Goal: Navigation & Orientation: Find specific page/section

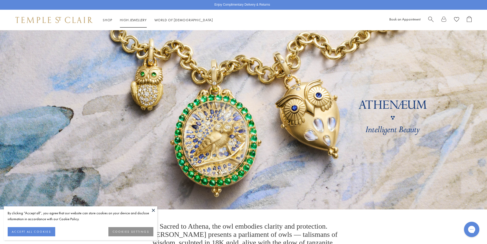
click at [131, 19] on link "High Jewellery High Jewellery" at bounding box center [133, 20] width 27 height 5
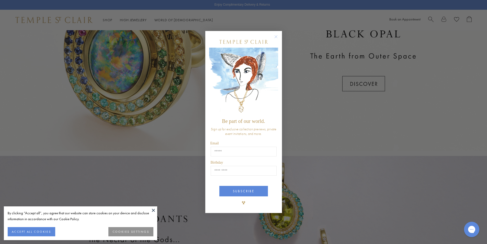
scroll to position [64, 0]
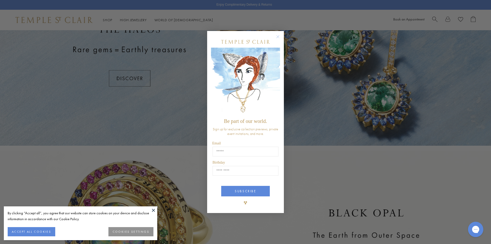
click at [280, 40] on circle "Close dialog" at bounding box center [278, 37] width 6 height 6
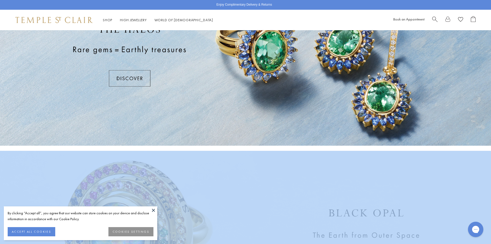
drag, startPoint x: 259, startPoint y: 80, endPoint x: 244, endPoint y: 82, distance: 14.8
click at [284, 66] on div at bounding box center [243, 55] width 487 height 179
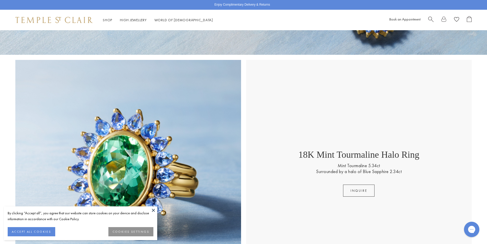
scroll to position [205, 0]
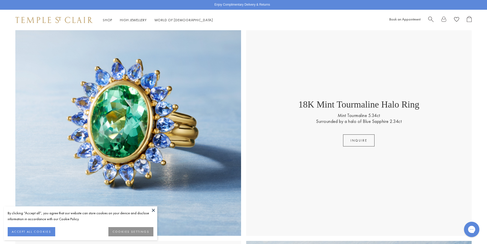
click at [154, 209] on button at bounding box center [154, 210] width 8 height 8
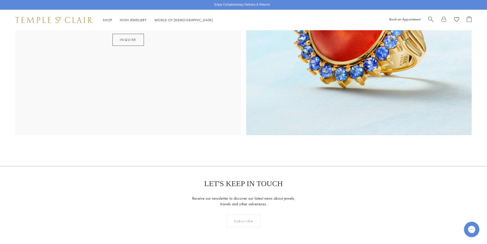
scroll to position [1075, 0]
